Goal: Information Seeking & Learning: Check status

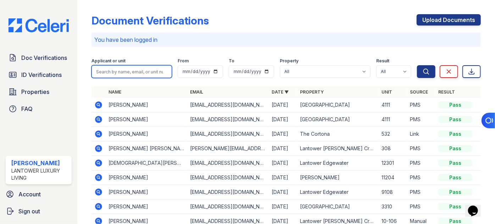
click at [115, 68] on input "search" at bounding box center [132, 71] width 81 height 13
type input "[MEDICAL_DATA]"
click at [417, 65] on button "Search" at bounding box center [426, 71] width 18 height 13
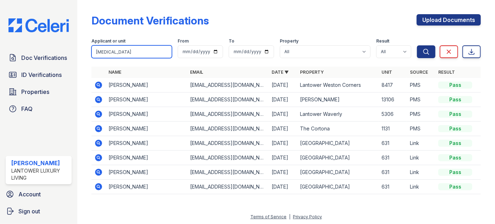
drag, startPoint x: 103, startPoint y: 54, endPoint x: 91, endPoint y: 46, distance: 14.9
click at [76, 53] on div "Doc Verifications ID Verifications Properties FAQ [PERSON_NAME] Lantower Luxury…" at bounding box center [247, 112] width 495 height 224
type input "riser"
click at [417, 45] on button "Search" at bounding box center [426, 51] width 18 height 13
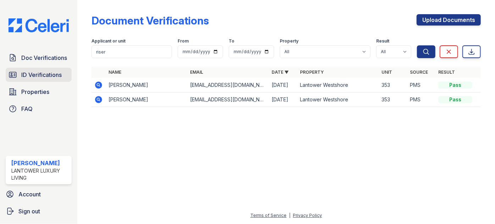
click at [31, 71] on span "ID Verifications" at bounding box center [41, 75] width 40 height 9
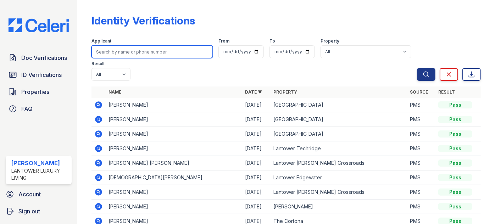
click at [118, 55] on input "search" at bounding box center [152, 51] width 121 height 13
type input "riser"
click at [417, 68] on button "Search" at bounding box center [426, 74] width 18 height 13
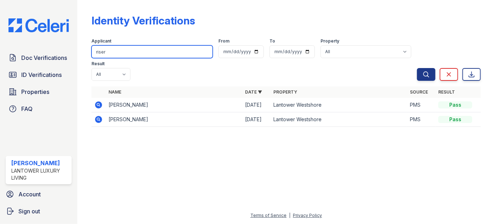
drag, startPoint x: 103, startPoint y: 52, endPoint x: 83, endPoint y: 45, distance: 21.7
click at [83, 55] on div "Identity Verifications Filter Applicant riser From To Property All Lantower [PE…" at bounding box center [286, 112] width 418 height 224
click at [83, 44] on div "Identity Verifications Filter Applicant riser From To Property All Lantower [PE…" at bounding box center [286, 112] width 418 height 224
drag, startPoint x: 87, startPoint y: 52, endPoint x: 75, endPoint y: 55, distance: 12.0
click at [72, 55] on div "Doc Verifications ID Verifications Properties FAQ [PERSON_NAME] Lantower Luxury…" at bounding box center [247, 112] width 495 height 224
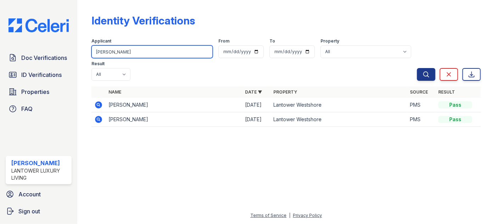
type input "[PERSON_NAME]"
click at [417, 68] on button "Search" at bounding box center [426, 74] width 18 height 13
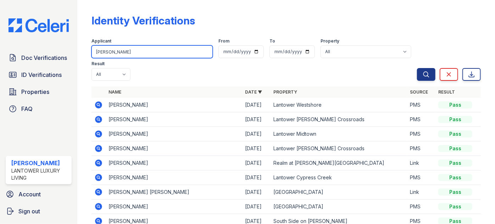
drag, startPoint x: 118, startPoint y: 54, endPoint x: 88, endPoint y: 53, distance: 30.9
click at [85, 55] on div "Identity Verifications Filter Applicant [PERSON_NAME] From To Property All Lant…" at bounding box center [286, 112] width 418 height 224
type input "sunamy"
click at [417, 68] on button "Search" at bounding box center [426, 74] width 18 height 13
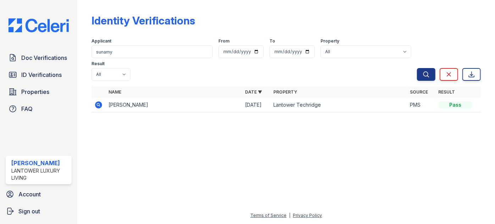
click at [99, 101] on icon at bounding box center [98, 104] width 7 height 7
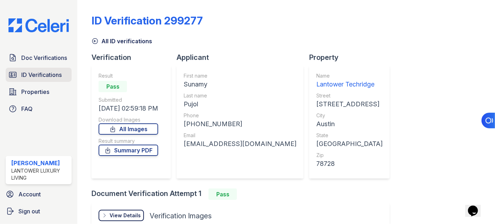
click at [39, 72] on span "ID Verifications" at bounding box center [41, 75] width 40 height 9
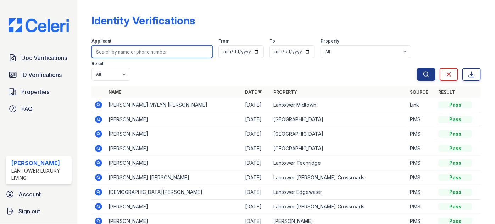
drag, startPoint x: 121, startPoint y: 52, endPoint x: 133, endPoint y: 49, distance: 12.3
click at [121, 53] on input "search" at bounding box center [152, 51] width 121 height 13
type input "ruiz"
click at [417, 68] on button "Search" at bounding box center [426, 74] width 18 height 13
